Goal: Task Accomplishment & Management: Manage account settings

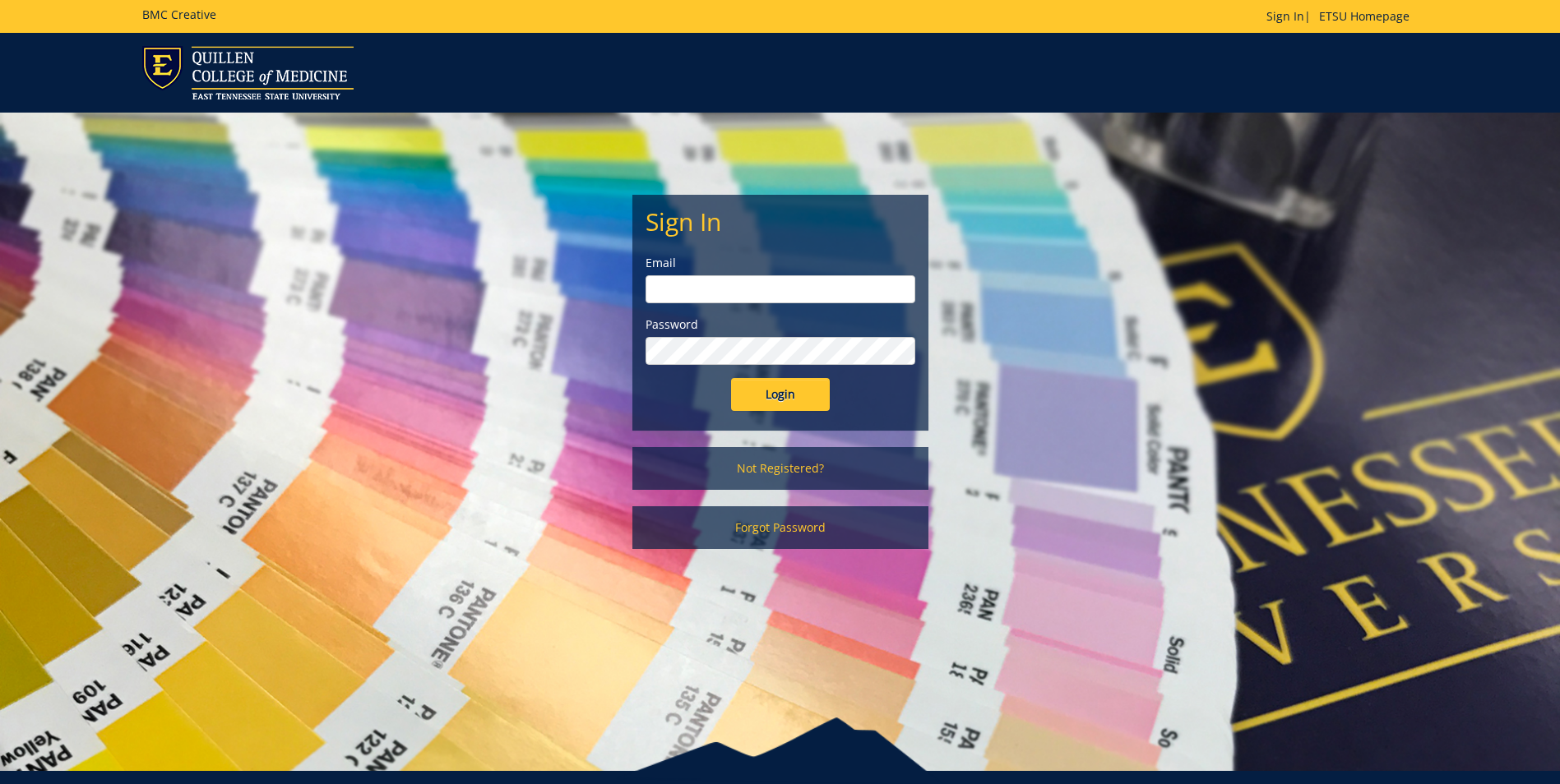
click at [706, 297] on input "email" at bounding box center [780, 289] width 269 height 28
click at [731, 378] on input "Login" at bounding box center [780, 394] width 98 height 32
type input "[EMAIL_ADDRESS][DOMAIN_NAME]"
click at [731, 378] on input "Login" at bounding box center [780, 394] width 98 height 32
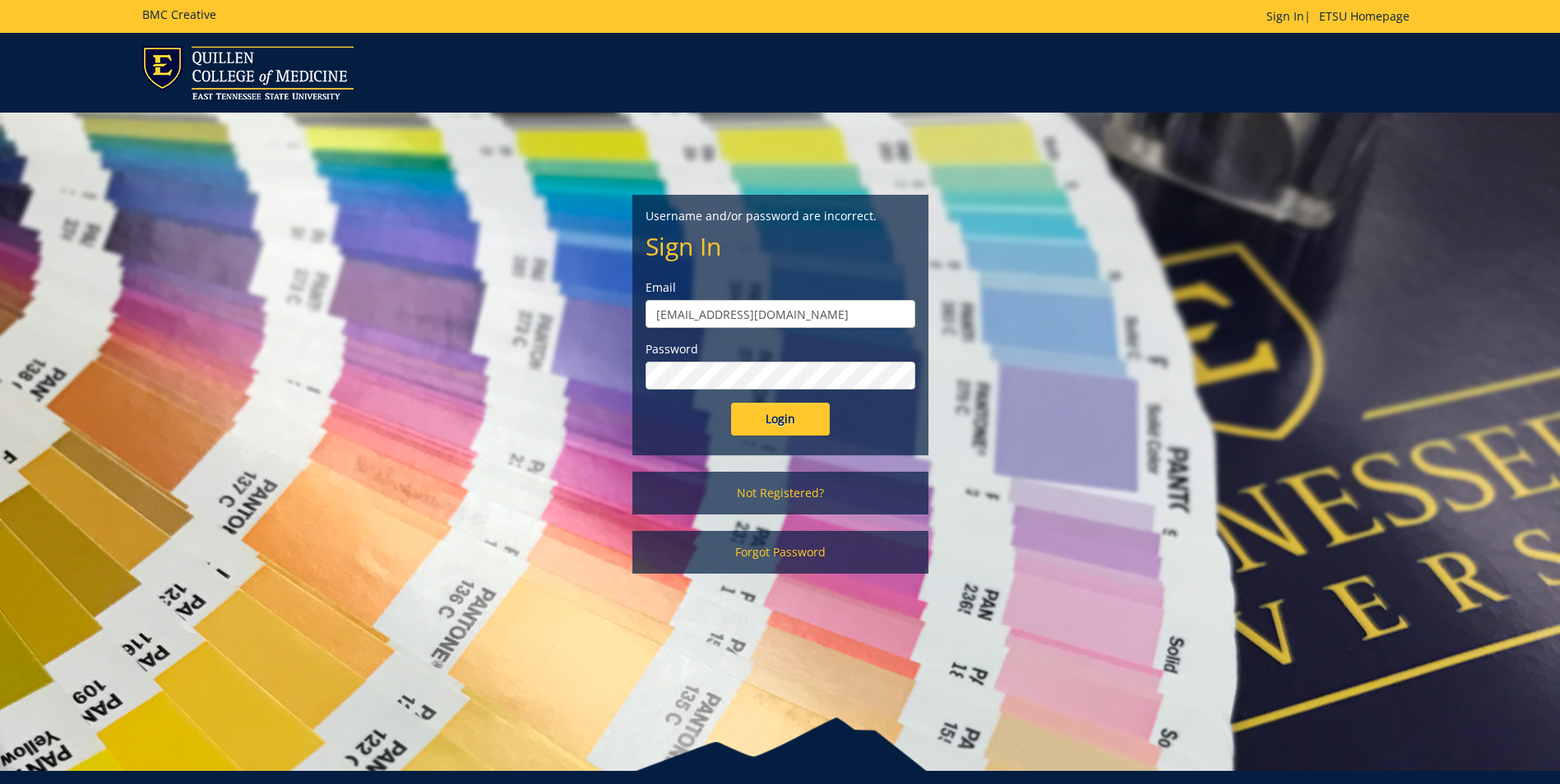
click at [731, 403] on input "Login" at bounding box center [780, 419] width 98 height 32
click at [796, 315] on input "[EMAIL_ADDRESS][DOMAIN_NAME]" at bounding box center [780, 314] width 269 height 28
drag, startPoint x: 796, startPoint y: 317, endPoint x: 712, endPoint y: 324, distance: 84.3
click at [712, 324] on input "[EMAIL_ADDRESS][DOMAIN_NAME]" at bounding box center [780, 314] width 269 height 28
click at [731, 403] on input "Login" at bounding box center [780, 419] width 98 height 32
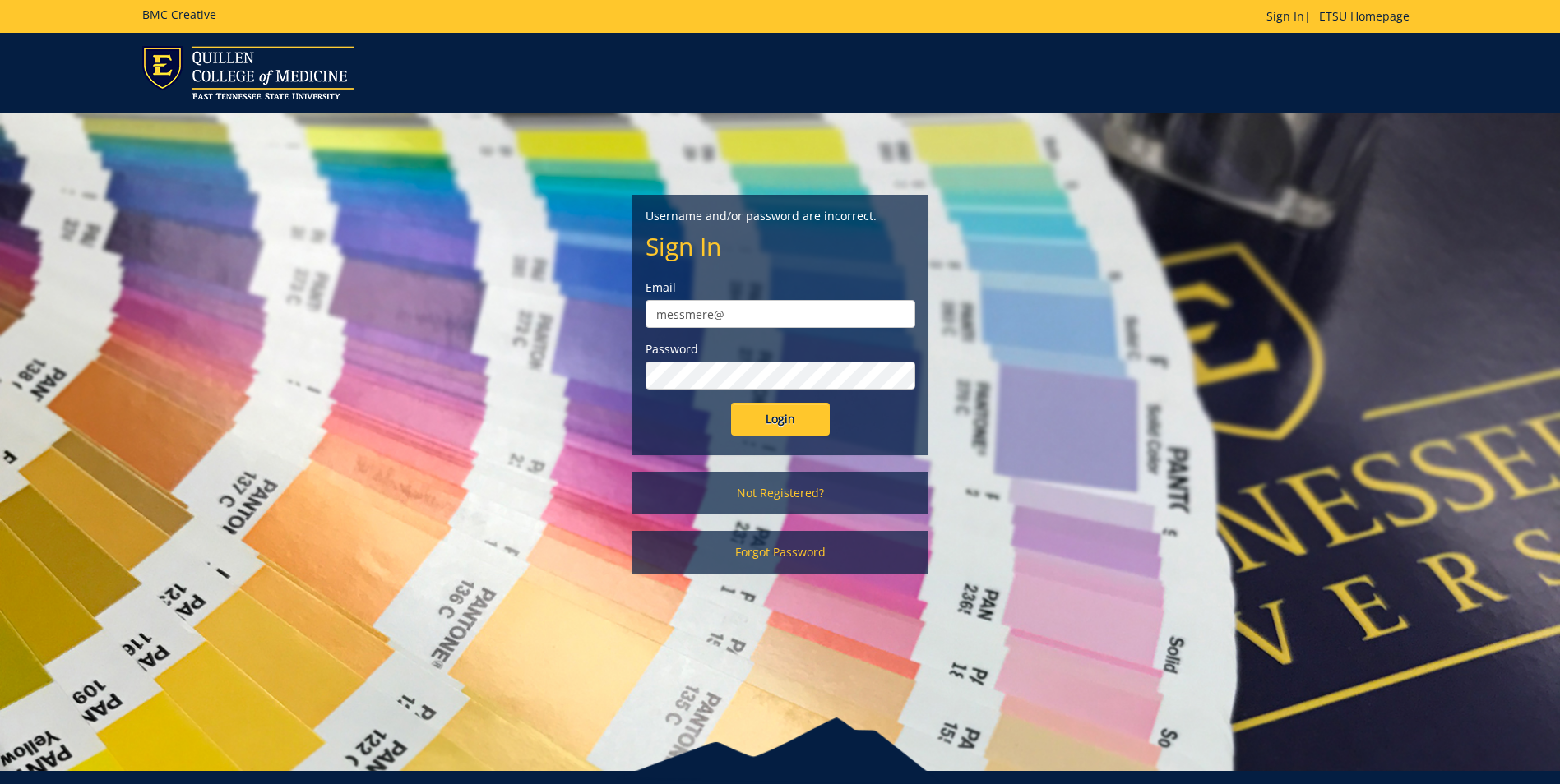
type input "[EMAIL_ADDRESS][DOMAIN_NAME]"
click at [541, 380] on div "Username and/or password are incorrect. Sign In Email messmere@etsu.edu Passwor…" at bounding box center [780, 351] width 962 height 478
click at [731, 403] on input "Login" at bounding box center [780, 419] width 98 height 32
click at [771, 541] on link "Forgot Password" at bounding box center [780, 552] width 296 height 43
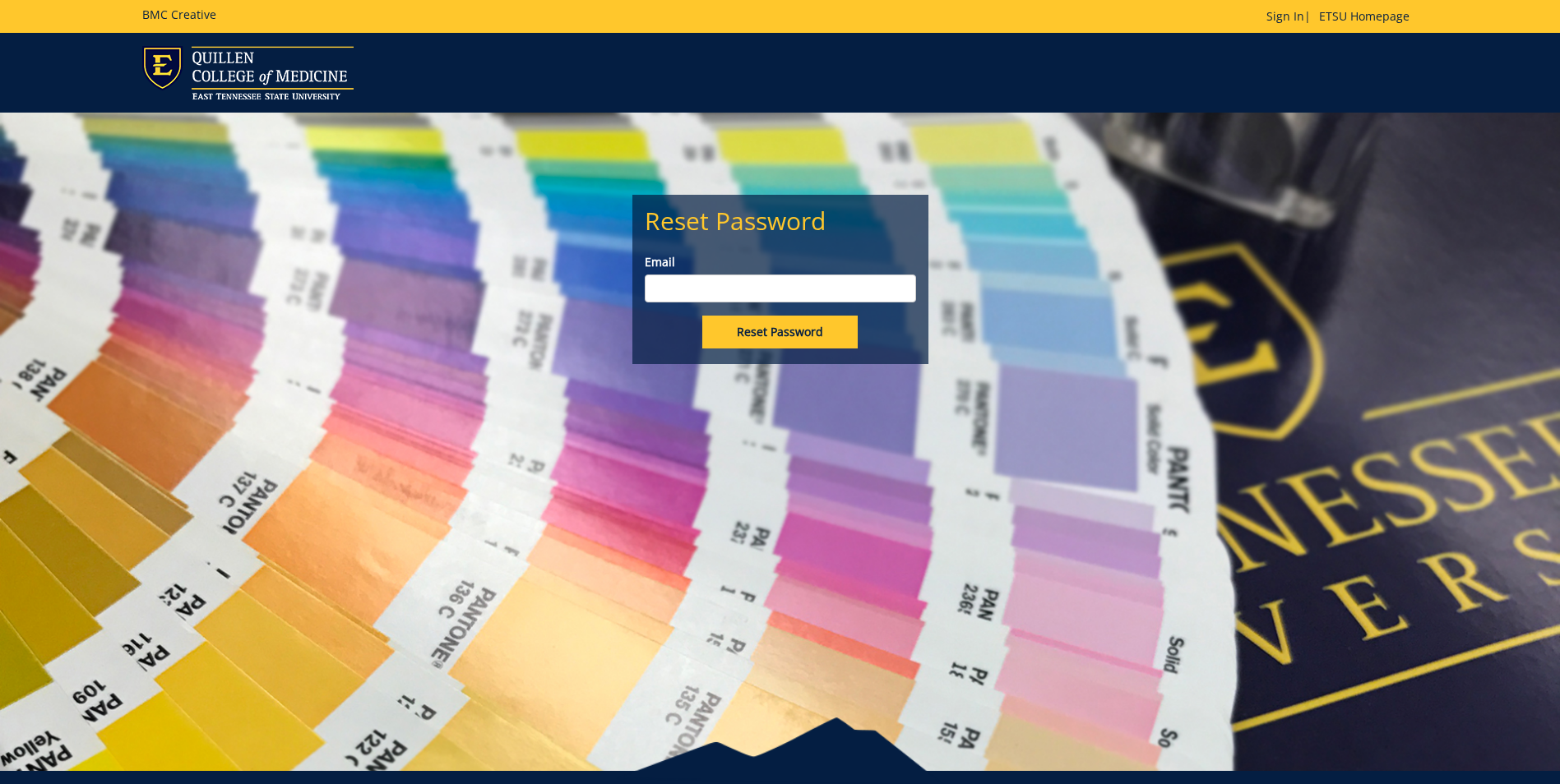
click at [753, 291] on input "Email" at bounding box center [780, 288] width 271 height 28
type input "messmere@etsu.edu"
click at [751, 336] on input "Reset Password" at bounding box center [780, 332] width 156 height 32
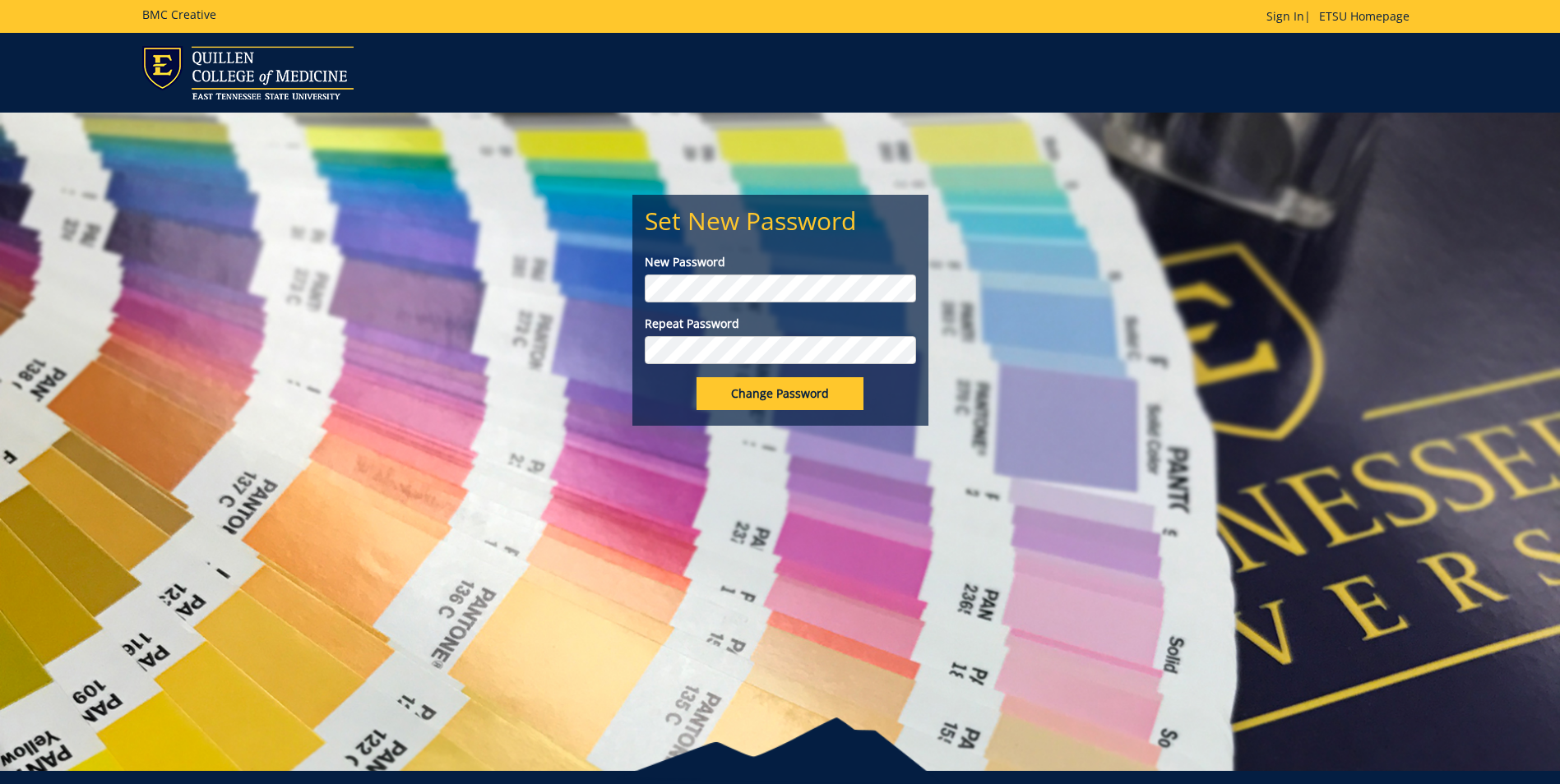
click at [696, 377] on input "Change Password" at bounding box center [779, 393] width 167 height 32
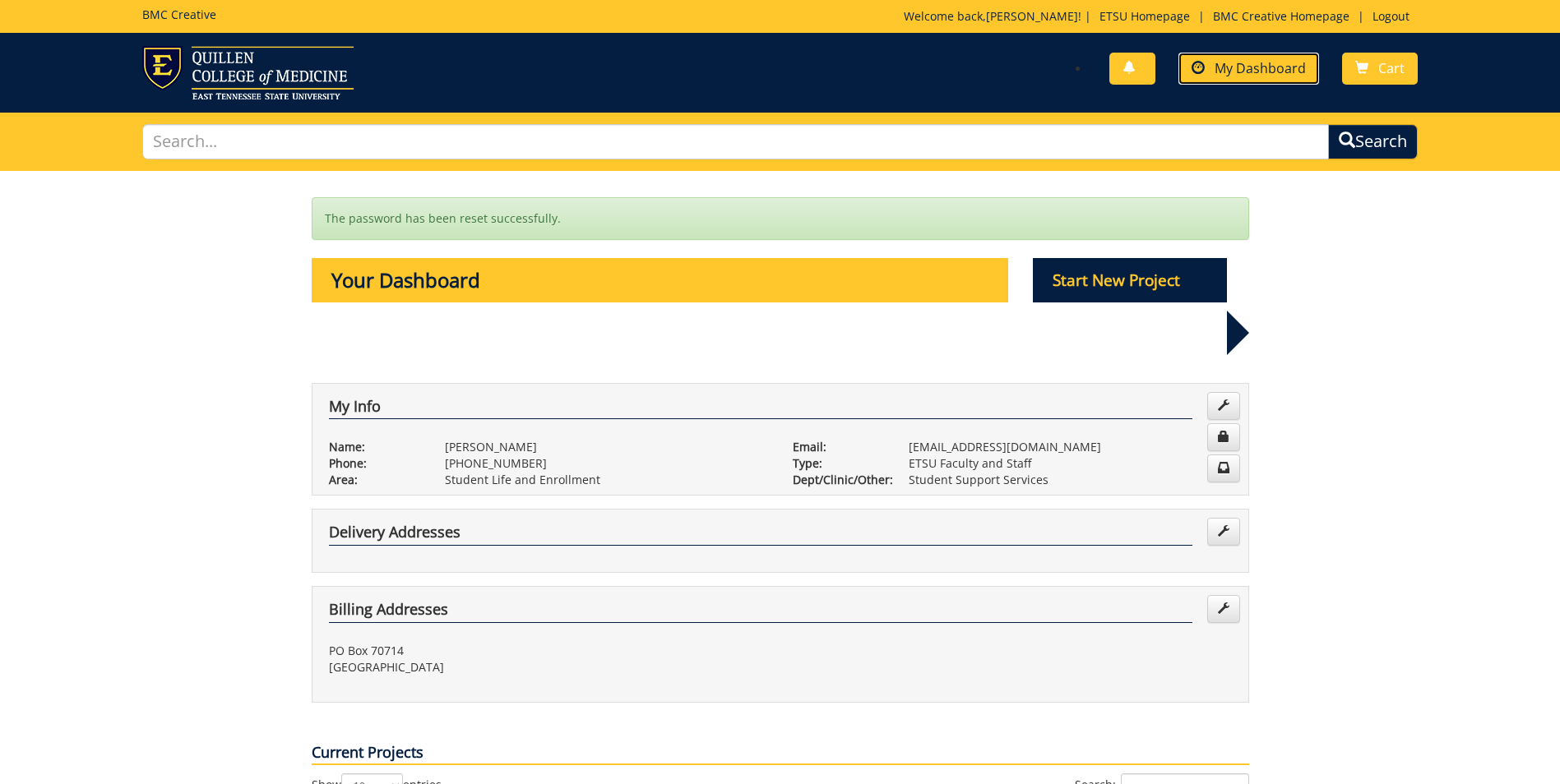
click at [1209, 75] on link "My Dashboard" at bounding box center [1249, 69] width 140 height 32
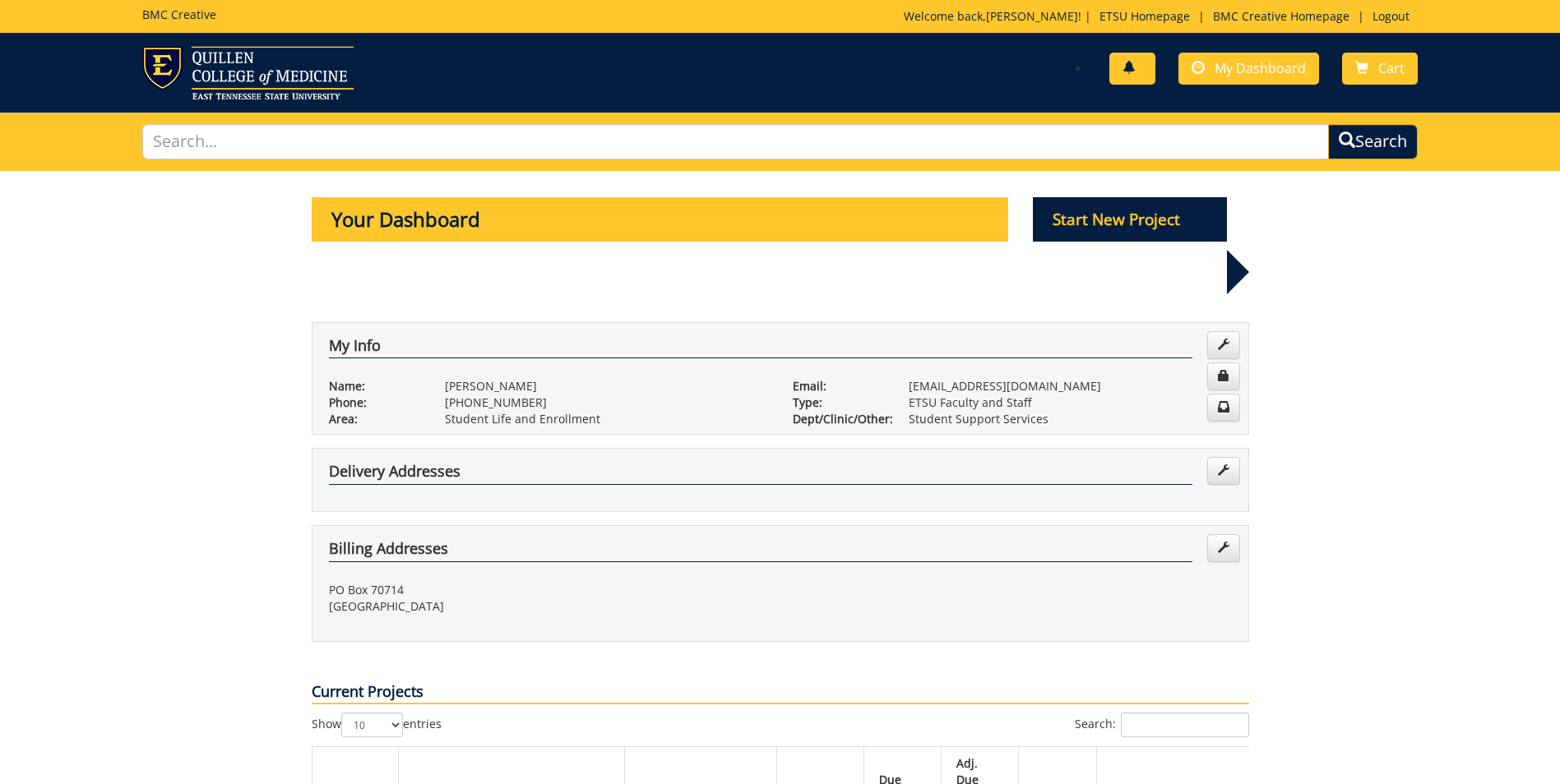
click at [1138, 75] on link at bounding box center [1132, 69] width 46 height 32
click at [1387, 11] on link "Logout" at bounding box center [1391, 16] width 54 height 15
